Goal: Entertainment & Leisure: Consume media (video, audio)

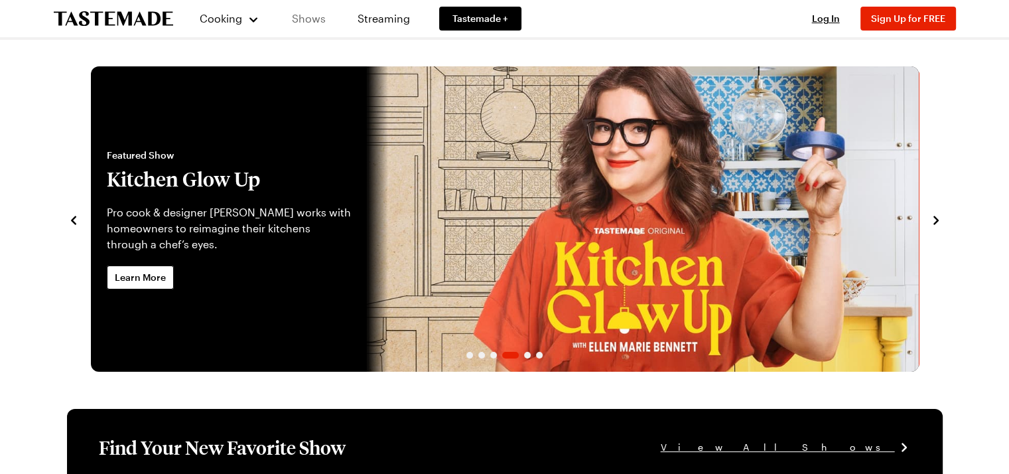
click at [312, 17] on link "Shows" at bounding box center [309, 18] width 60 height 37
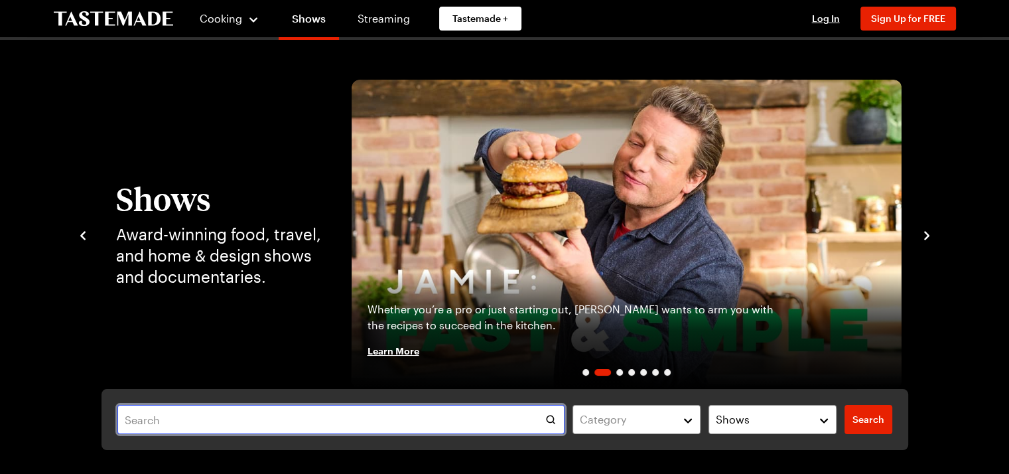
drag, startPoint x: 134, startPoint y: 423, endPoint x: 150, endPoint y: 409, distance: 21.2
click at [135, 421] on input "text" at bounding box center [341, 419] width 448 height 29
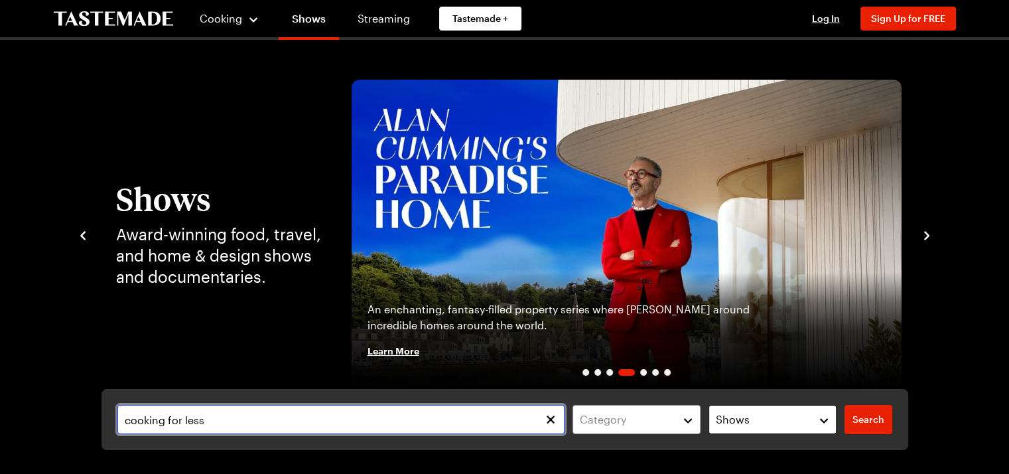
type input "cooking for less"
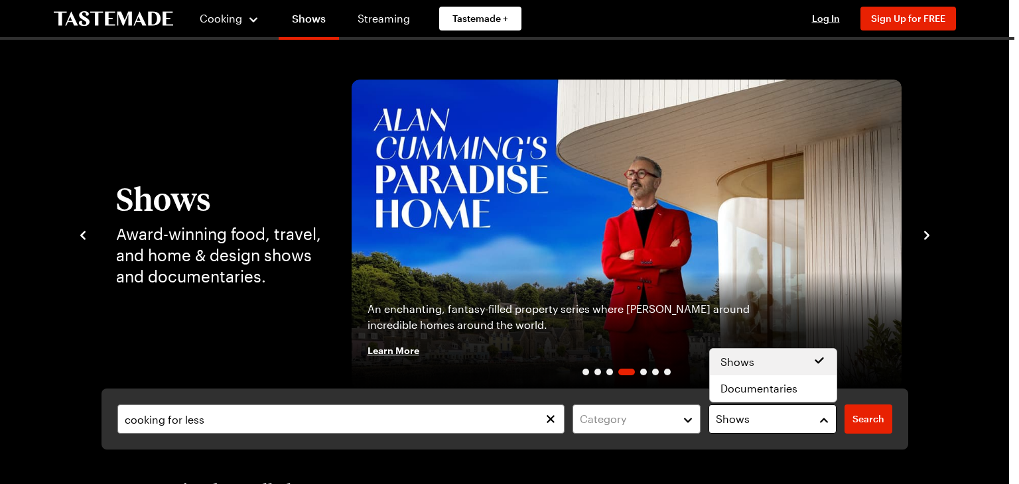
click at [823, 417] on button "Shows" at bounding box center [773, 419] width 128 height 29
click at [866, 419] on div "cooking for less Category Shows Search Search" at bounding box center [505, 419] width 807 height 61
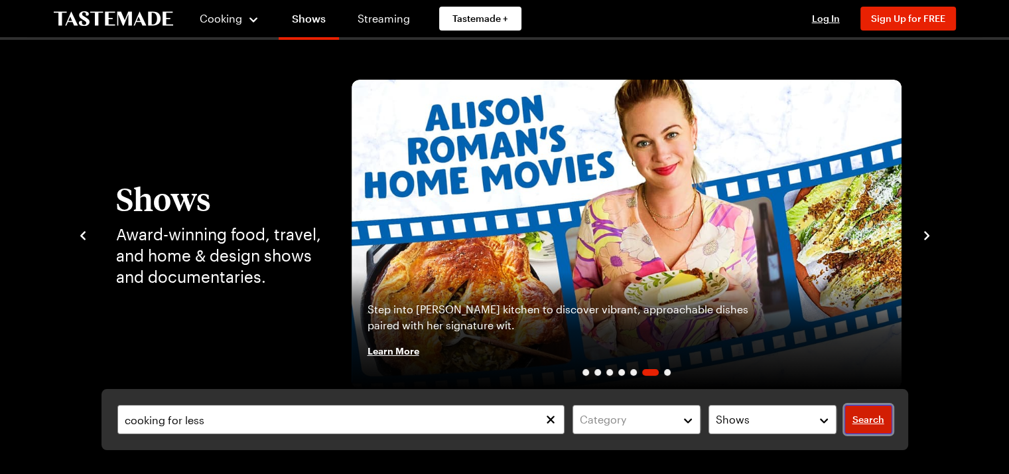
click at [869, 420] on span "Search" at bounding box center [869, 419] width 32 height 13
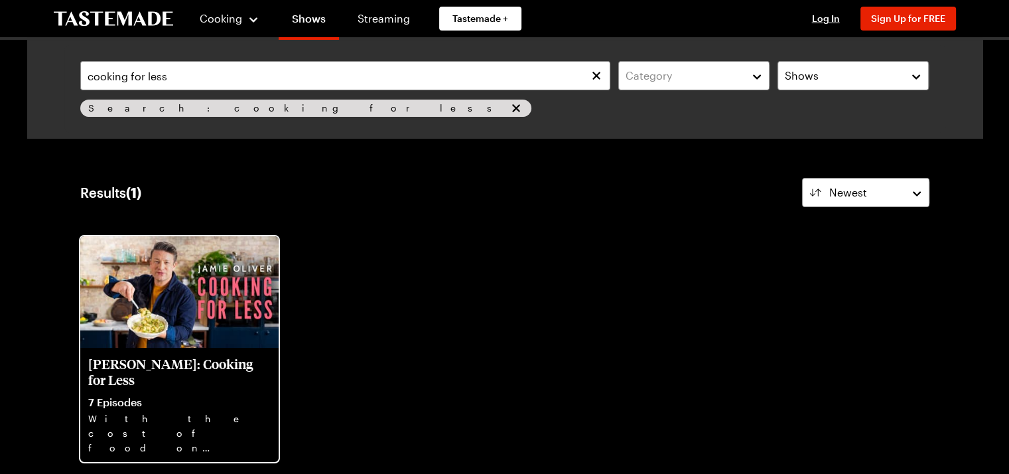
click at [122, 403] on p "7 Episodes" at bounding box center [179, 402] width 183 height 13
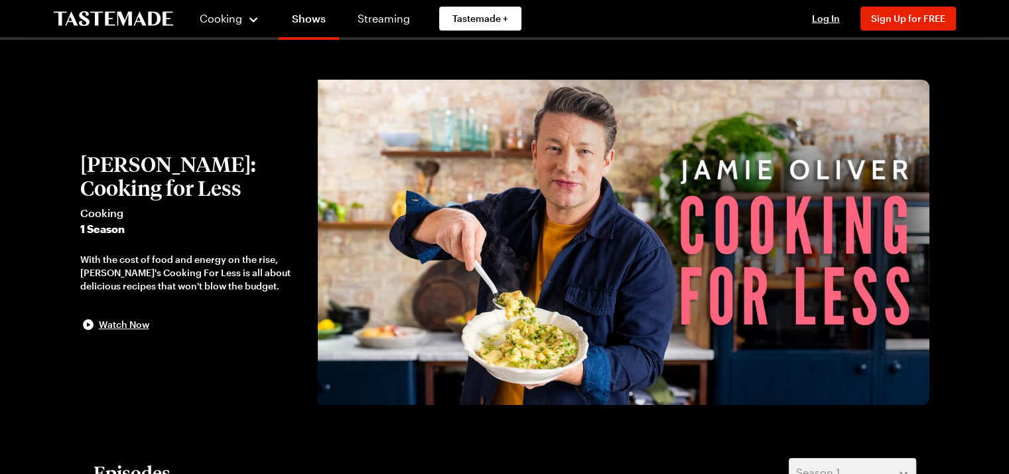
drag, startPoint x: 1008, startPoint y: 123, endPoint x: 994, endPoint y: 144, distance: 25.4
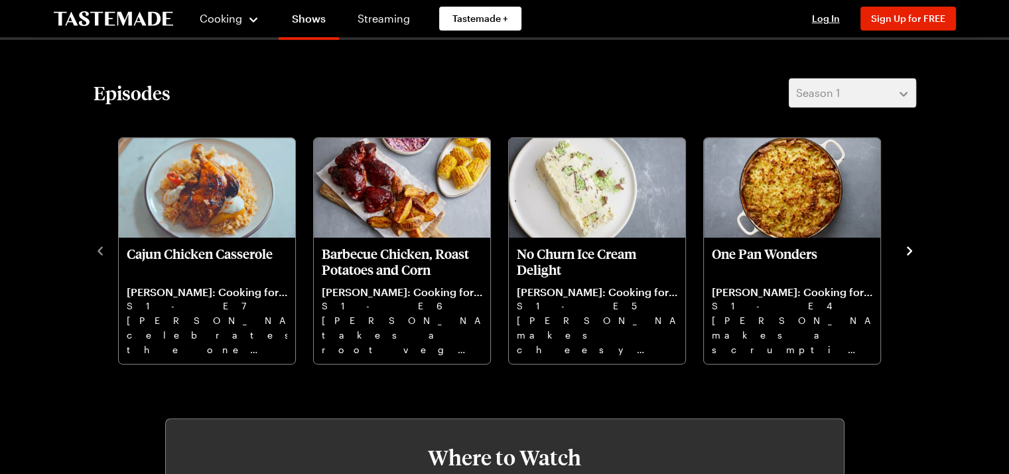
scroll to position [371, 0]
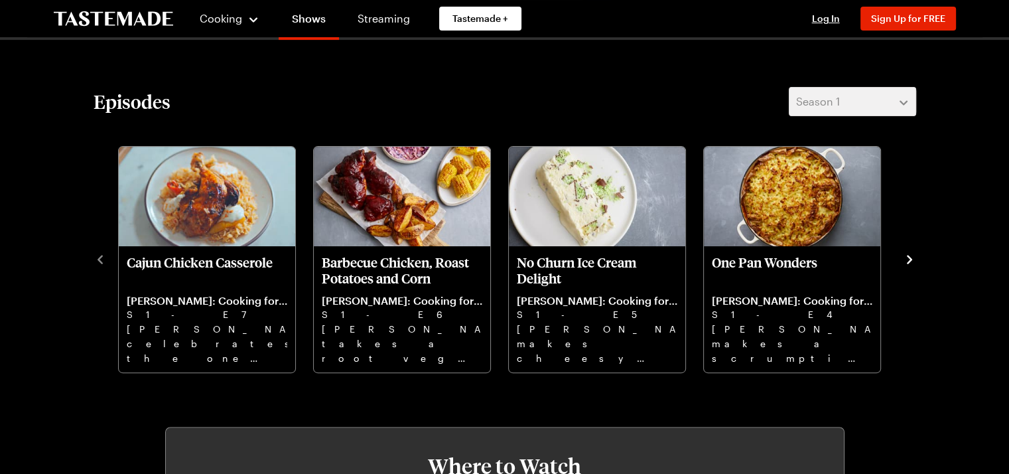
click at [909, 256] on icon "navigate to next item" at bounding box center [909, 259] width 13 height 13
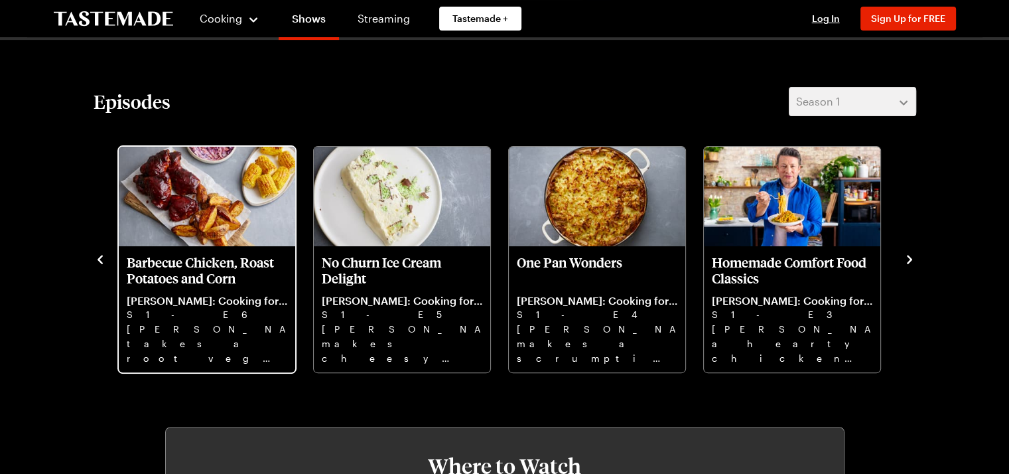
click at [184, 294] on p "[PERSON_NAME]: Cooking for Less" at bounding box center [207, 300] width 161 height 13
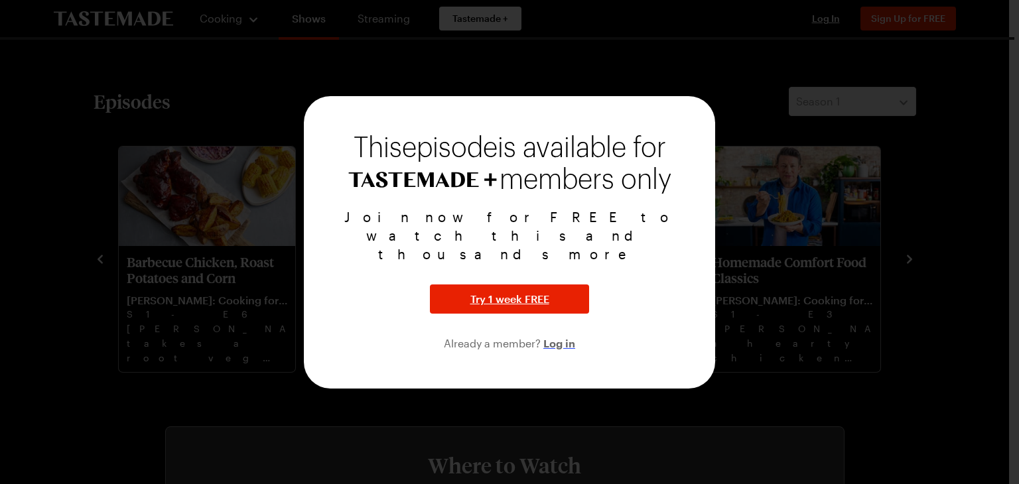
click at [559, 335] on span "Log in" at bounding box center [560, 343] width 32 height 16
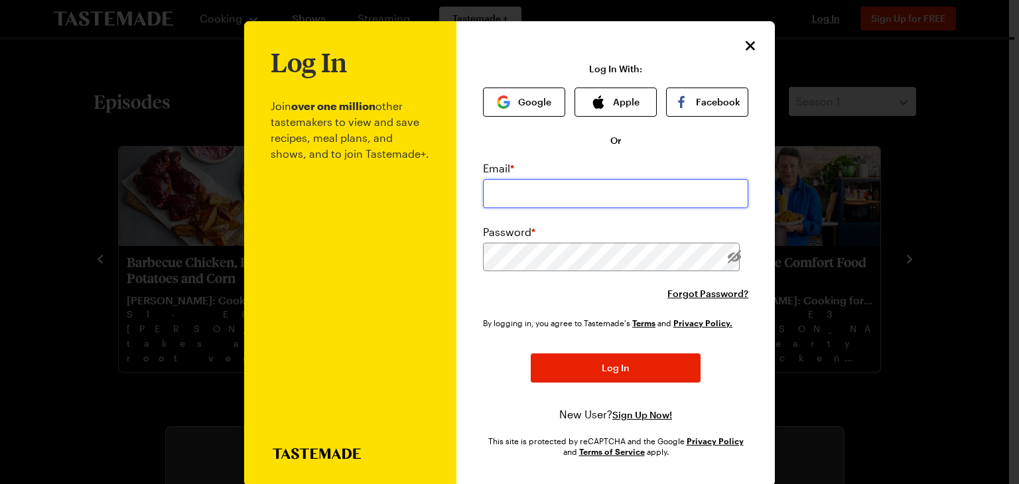
click at [498, 190] on input "email" at bounding box center [615, 193] width 265 height 29
type input "[EMAIL_ADDRESS][DOMAIN_NAME]"
click at [503, 103] on img "button" at bounding box center [503, 102] width 13 height 13
